Goal: Task Accomplishment & Management: Use online tool/utility

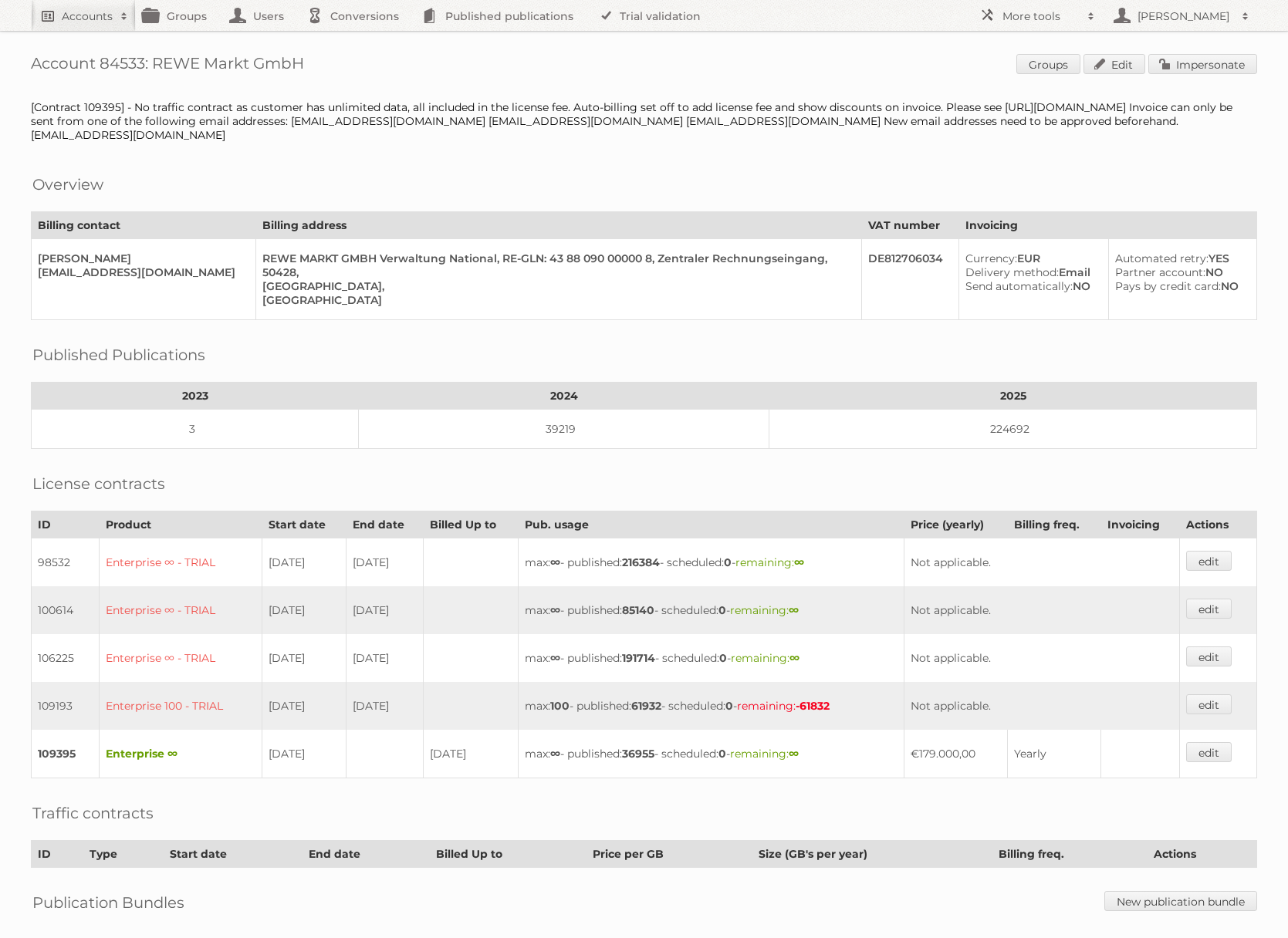
click at [120, 18] on span at bounding box center [124, 16] width 23 height 16
type input"] "alliance automotive"
click at [356, 40] on input "Search" at bounding box center [367, 51] width 23 height 23
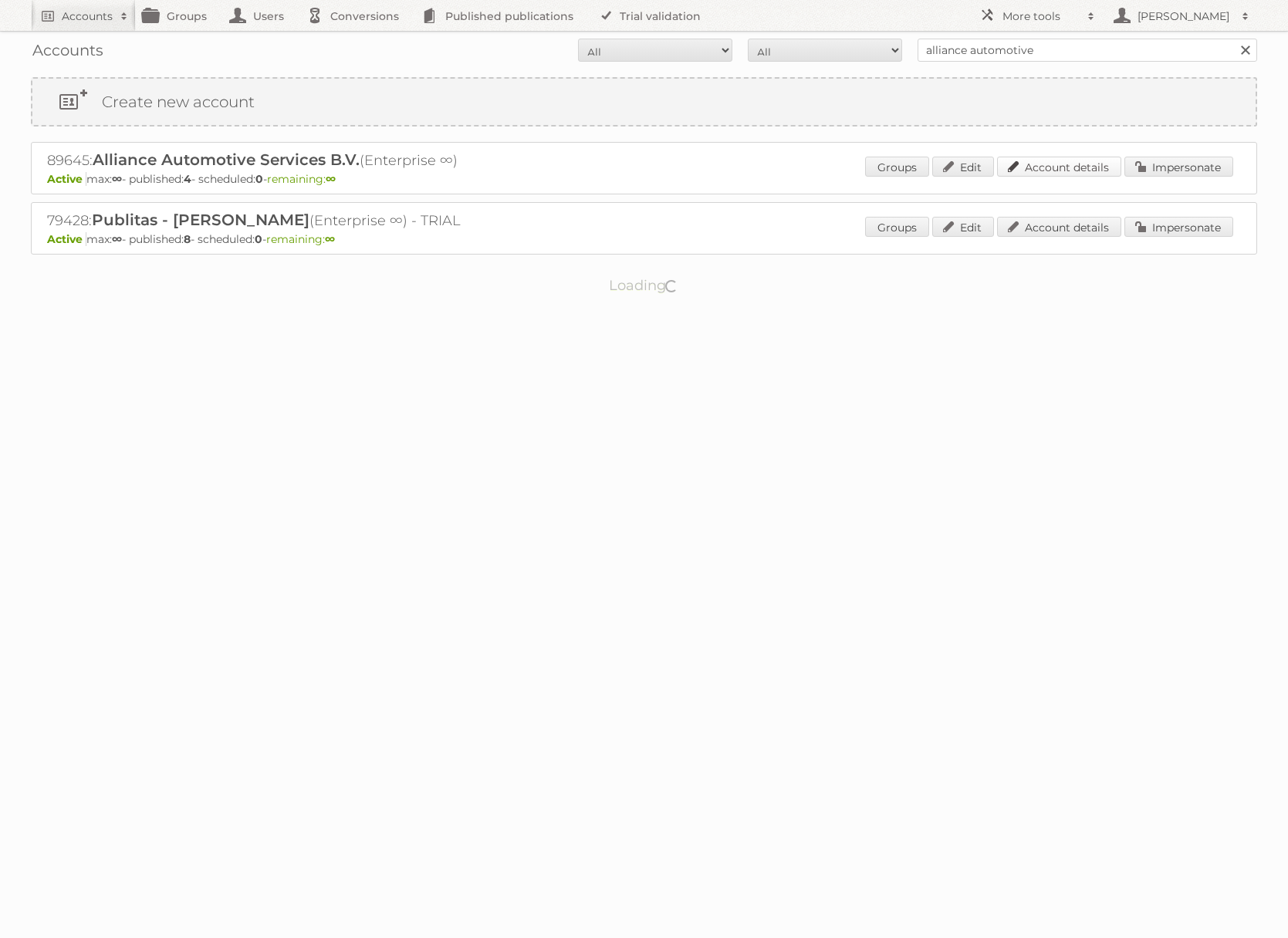
click at [1084, 170] on link "Account details" at bounding box center [1059, 167] width 124 height 20
drag, startPoint x: 1179, startPoint y: 165, endPoint x: 958, endPoint y: 161, distance: 221.0
click at [1179, 165] on link "Impersonate" at bounding box center [1180, 167] width 109 height 20
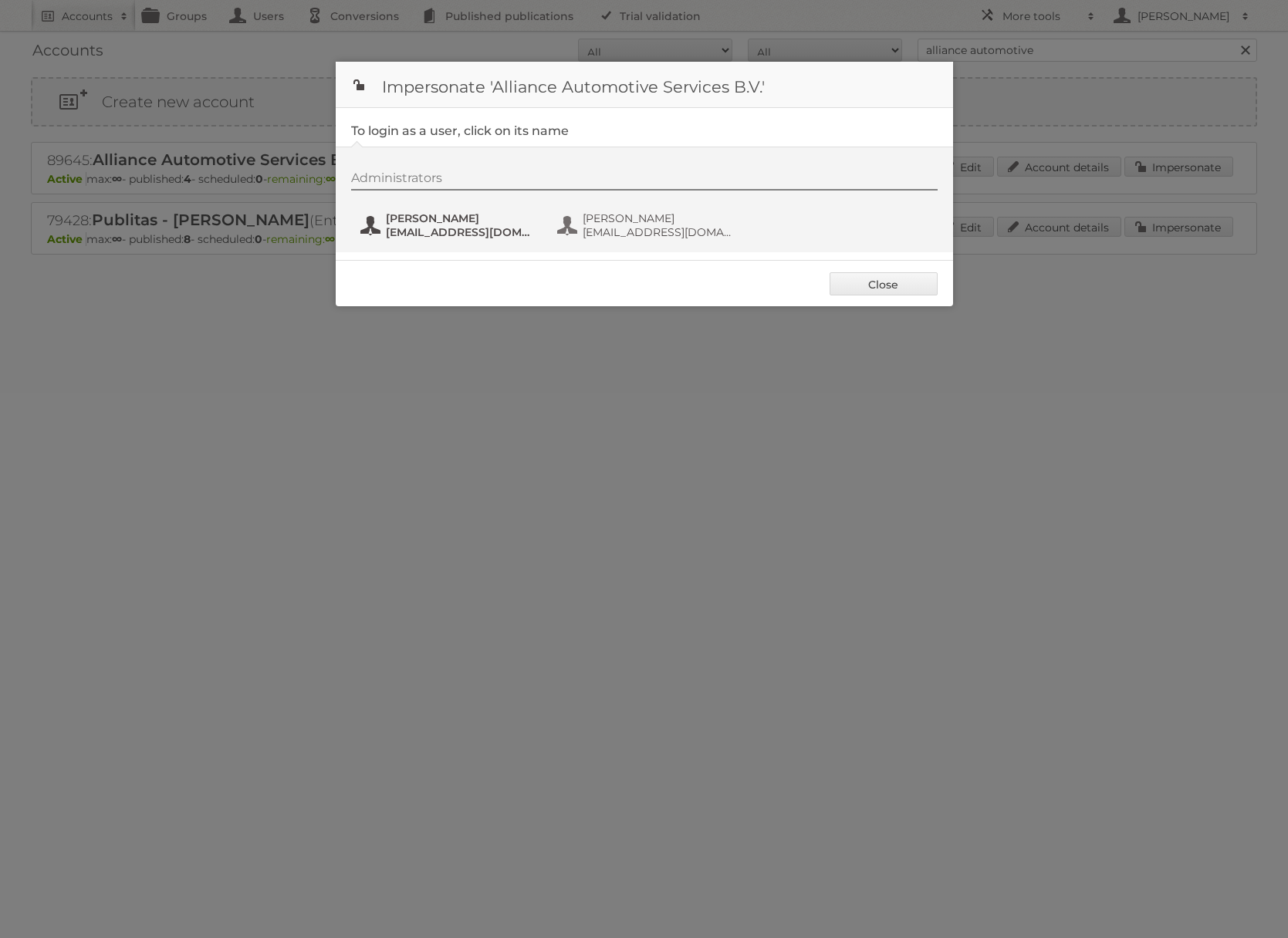
click at [476, 226] on span "[EMAIL_ADDRESS][DOMAIN_NAME]" at bounding box center [461, 232] width 150 height 14
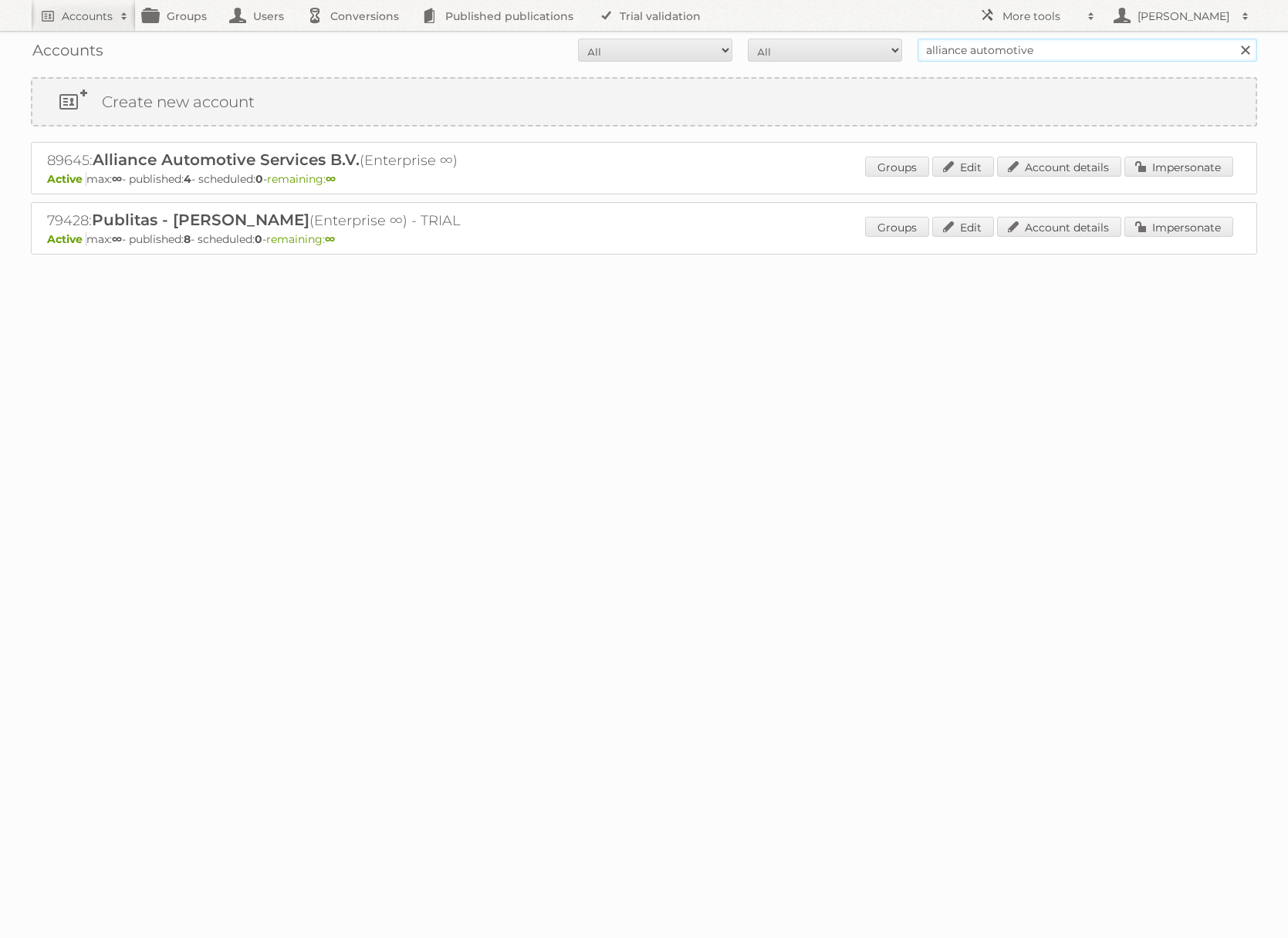
click at [1125, 49] on input "alliance automotive" at bounding box center [1087, 50] width 340 height 23
type input "[PERSON_NAME]"
click at [1233, 39] on input "Search" at bounding box center [1245, 50] width 23 height 23
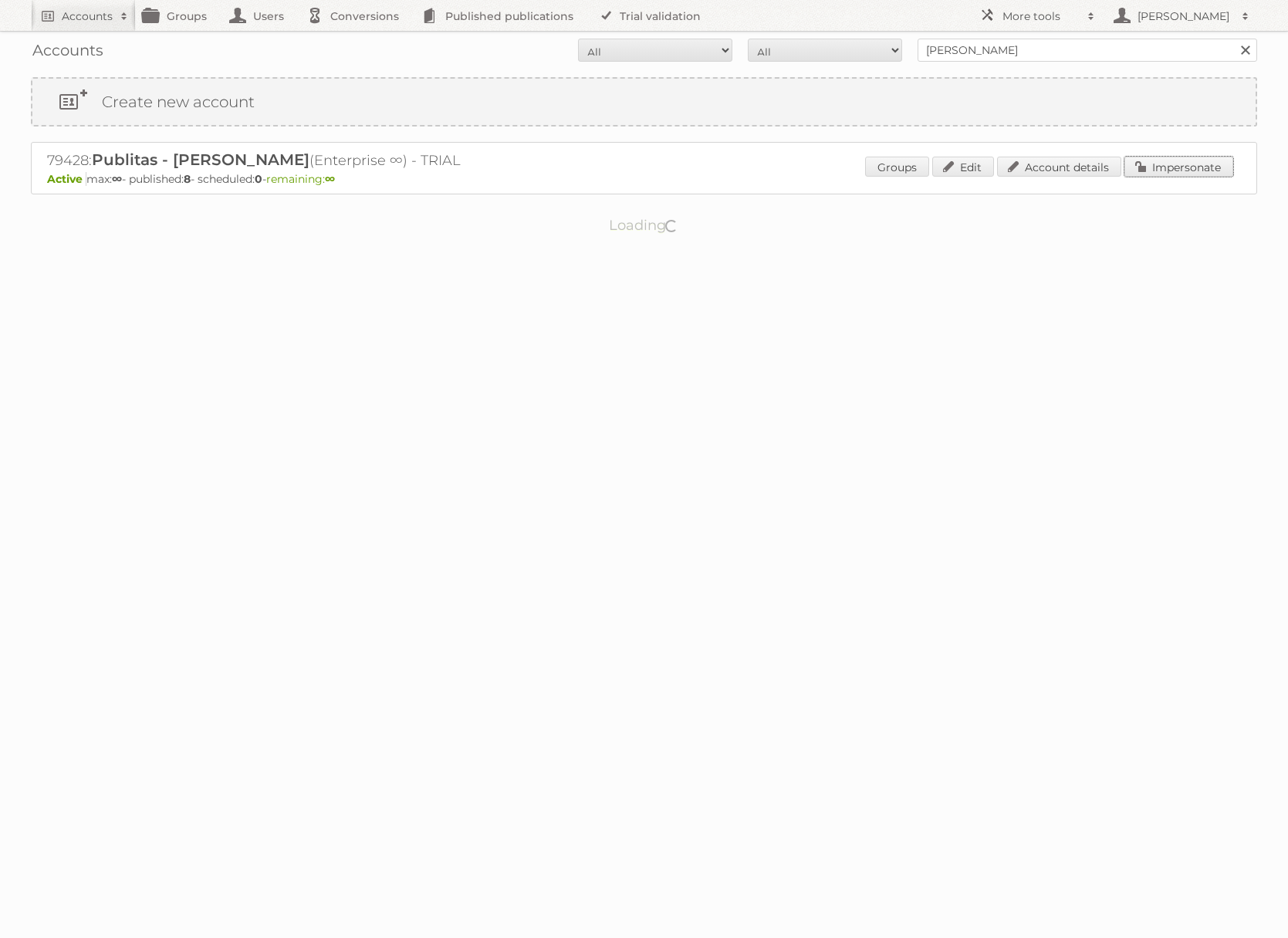
drag, startPoint x: 1188, startPoint y: 167, endPoint x: 1160, endPoint y: 169, distance: 28.1
click at [1188, 167] on link "Impersonate" at bounding box center [1180, 167] width 109 height 20
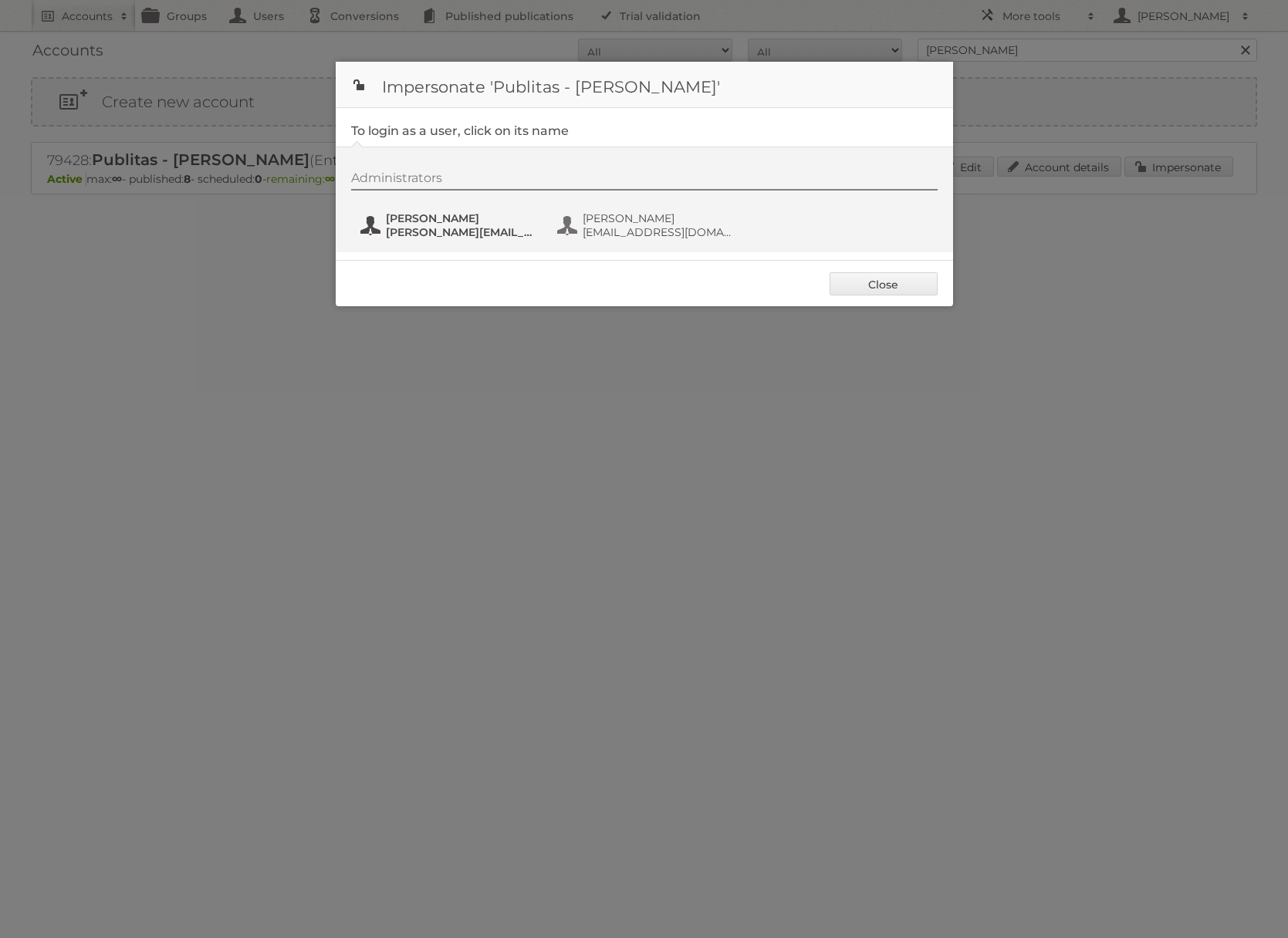
click at [427, 212] on span "[PERSON_NAME]" at bounding box center [461, 218] width 150 height 14
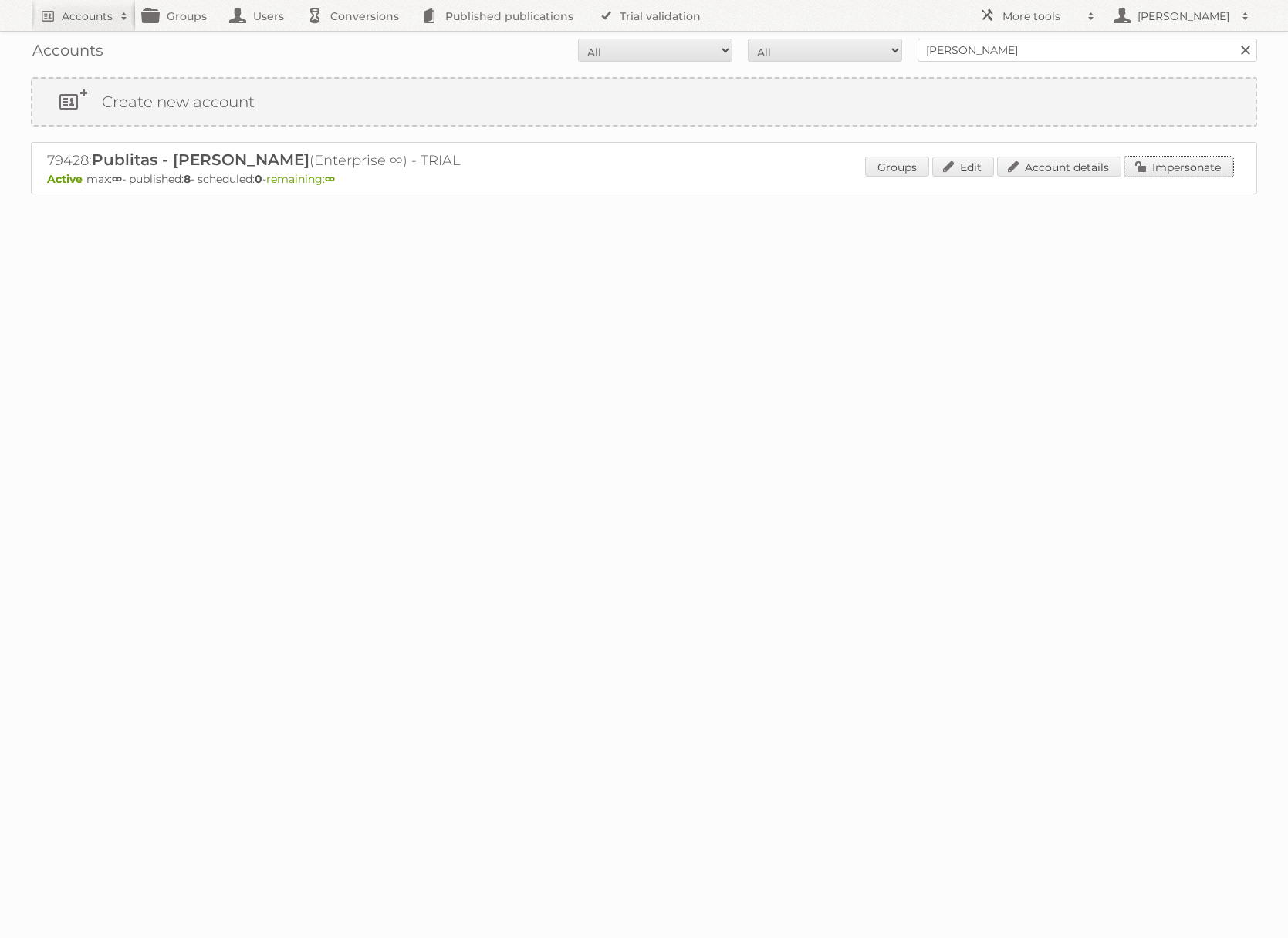
drag, startPoint x: 0, startPoint y: 0, endPoint x: 1088, endPoint y: 166, distance: 1100.6
click at [1168, 174] on link "Impersonate" at bounding box center [1180, 167] width 109 height 20
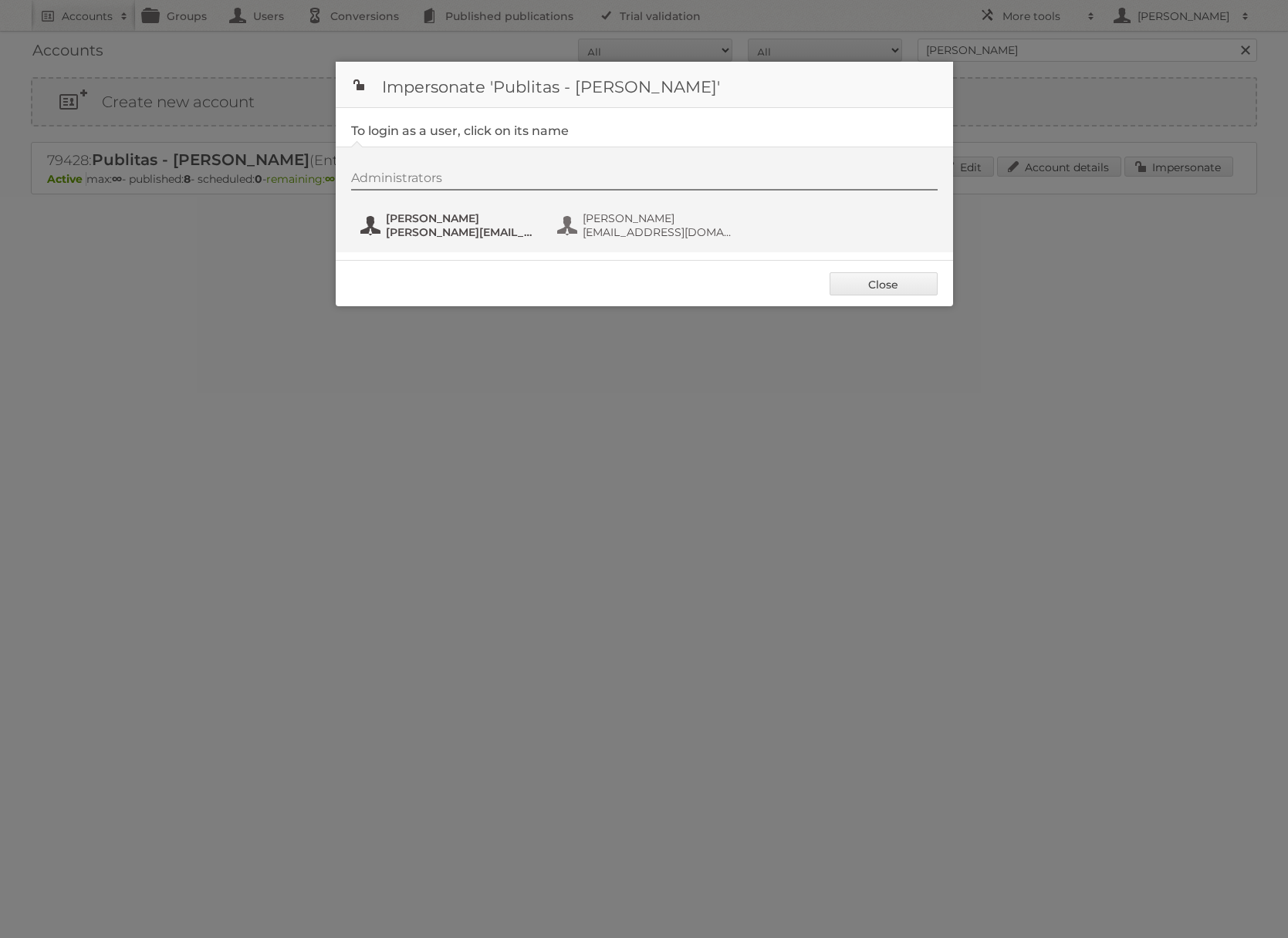
click at [389, 217] on span "[PERSON_NAME]" at bounding box center [461, 218] width 150 height 14
